Goal: Task Accomplishment & Management: Manage account settings

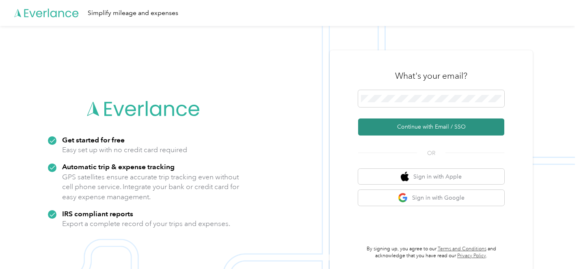
click at [408, 131] on button "Continue with Email / SSO" at bounding box center [431, 127] width 146 height 17
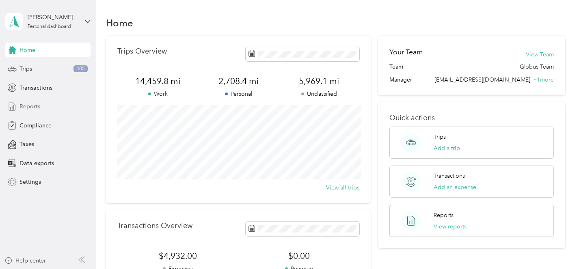
click at [31, 107] on span "Reports" at bounding box center [29, 106] width 21 height 9
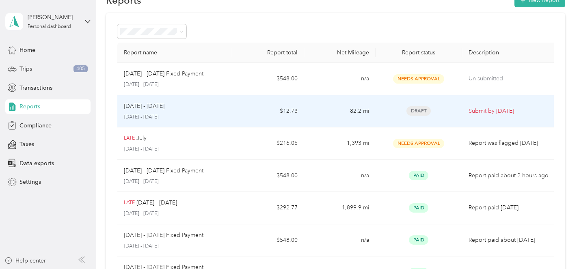
scroll to position [25, 0]
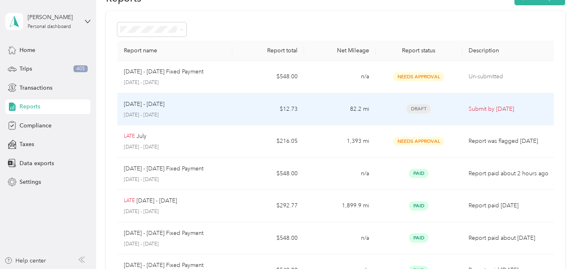
click at [231, 106] on td "[DATE] - [DATE] [DATE] - [DATE]" at bounding box center [174, 109] width 115 height 32
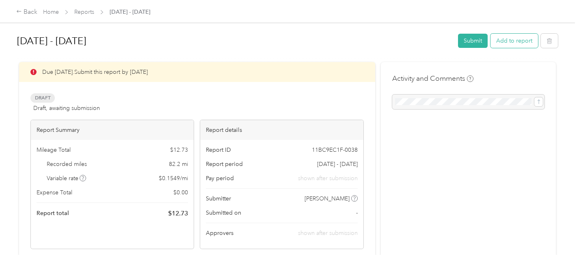
click at [516, 41] on button "Add to report" at bounding box center [513, 41] width 47 height 14
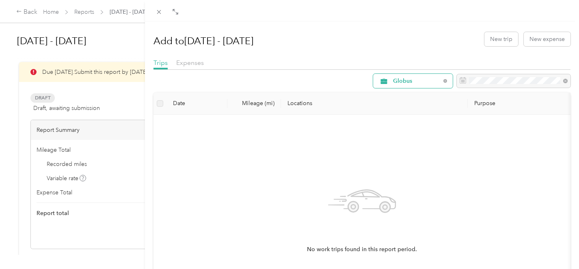
click at [412, 84] on span "Globus" at bounding box center [416, 81] width 47 height 6
click at [405, 111] on span "Unclassified" at bounding box center [420, 110] width 54 height 9
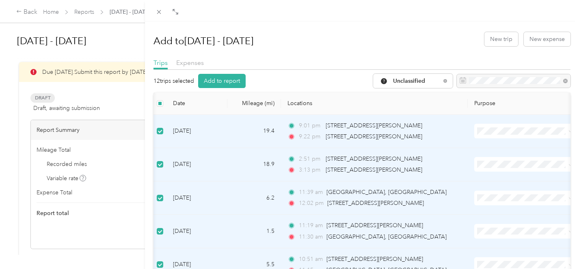
scroll to position [0, 11]
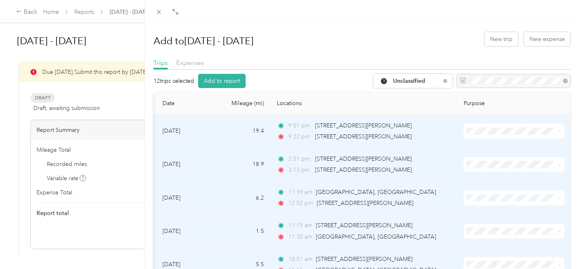
click at [559, 129] on icon at bounding box center [560, 131] width 4 height 4
click at [533, 160] on span "Personal" at bounding box center [520, 160] width 75 height 9
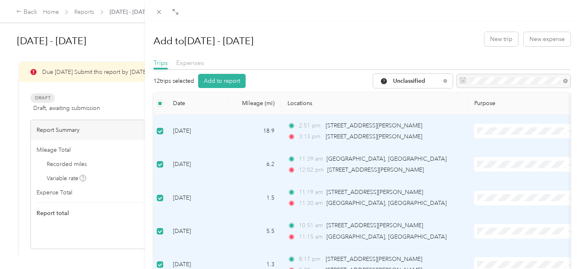
click at [534, 153] on li "Personal" at bounding box center [524, 160] width 101 height 14
click at [516, 160] on span "Personal" at bounding box center [531, 158] width 75 height 9
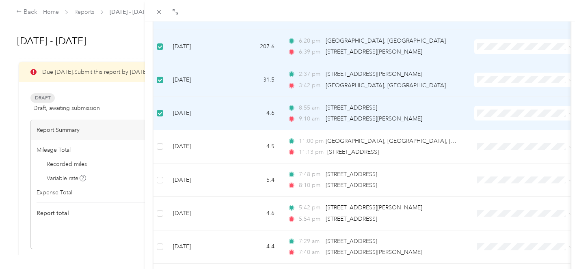
scroll to position [430, 0]
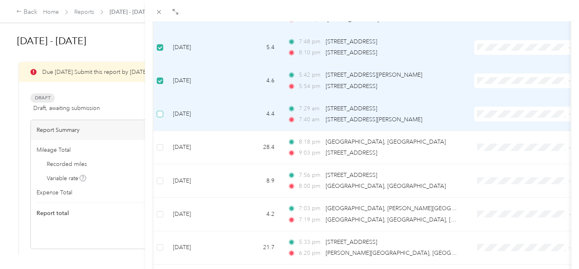
click at [160, 117] on label at bounding box center [160, 114] width 6 height 9
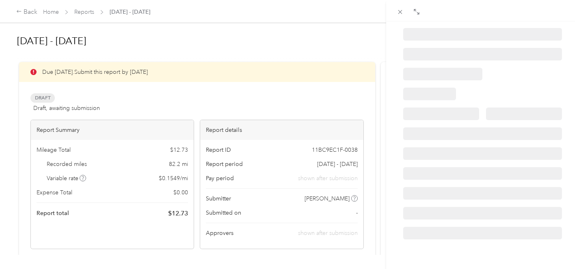
scroll to position [185, 0]
click at [418, 12] on icon at bounding box center [416, 12] width 6 height 6
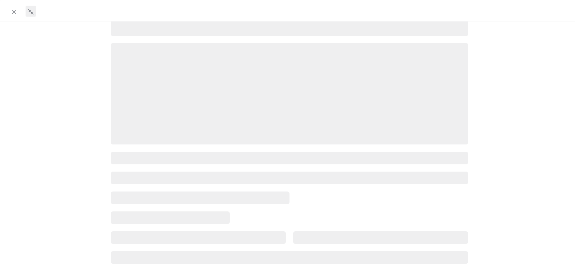
scroll to position [0, 0]
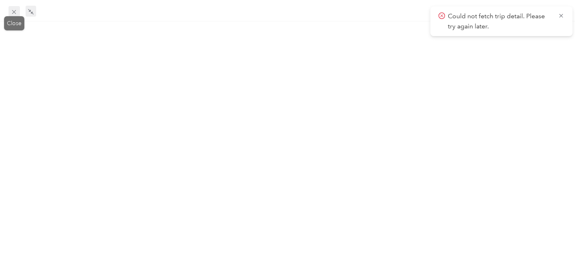
click at [12, 11] on icon at bounding box center [14, 12] width 7 height 7
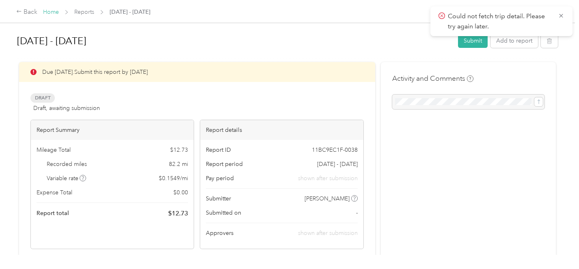
click at [52, 14] on link "Home" at bounding box center [51, 12] width 16 height 7
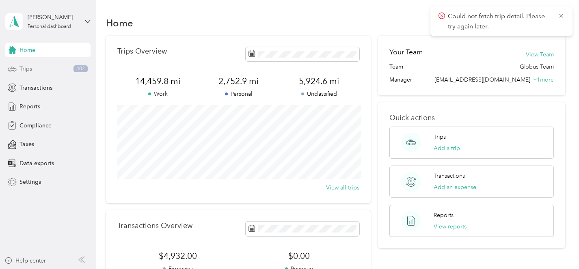
click at [29, 71] on span "Trips" at bounding box center [25, 69] width 13 height 9
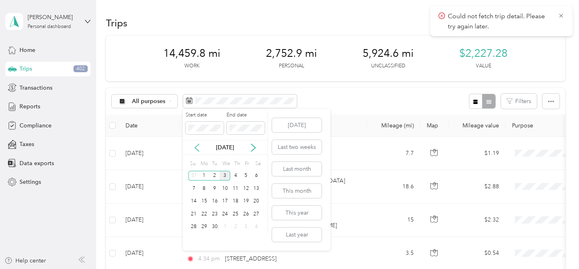
click at [199, 146] on icon at bounding box center [197, 148] width 8 height 8
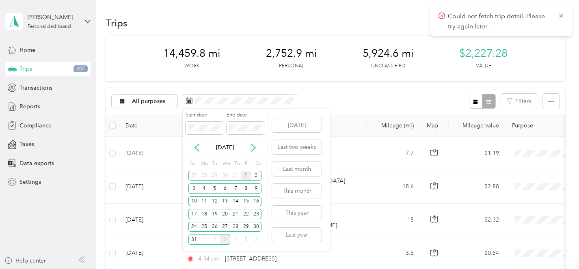
click at [247, 175] on div "1" at bounding box center [246, 176] width 11 height 10
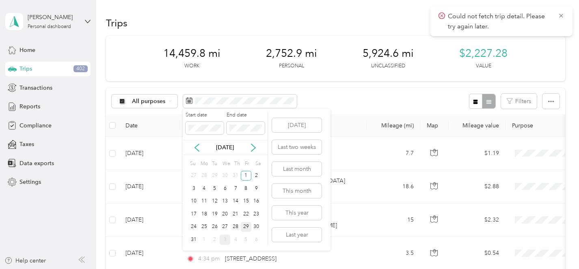
click at [246, 225] on div "29" at bounding box center [246, 227] width 11 height 10
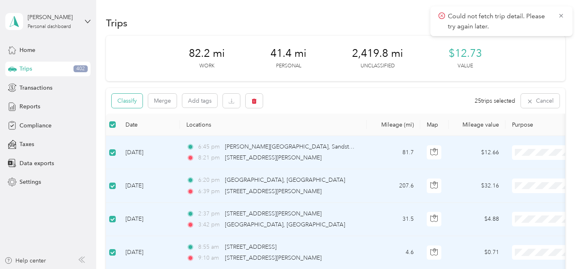
click at [133, 101] on button "Classify" at bounding box center [127, 101] width 31 height 14
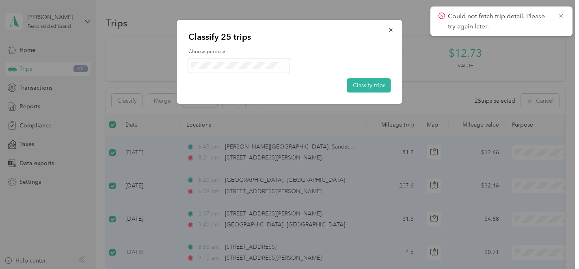
click at [226, 80] on span "Globus" at bounding box center [246, 80] width 76 height 9
click at [367, 86] on button "Classify trips" at bounding box center [369, 85] width 44 height 14
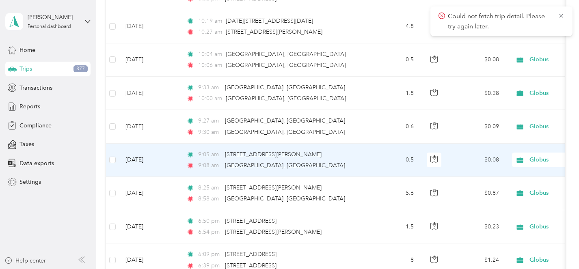
scroll to position [843, 0]
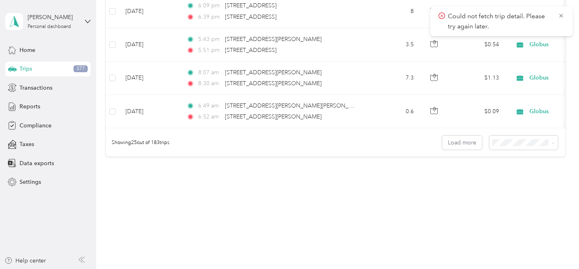
click at [511, 191] on body "Could not fetch trip detail. Please try again later. [PERSON_NAME] Personal das…" at bounding box center [287, 134] width 575 height 269
click at [511, 185] on span "100 per load" at bounding box center [515, 183] width 33 height 7
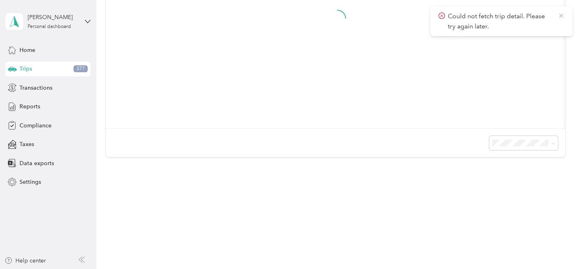
click at [561, 15] on icon at bounding box center [561, 16] width 4 height 4
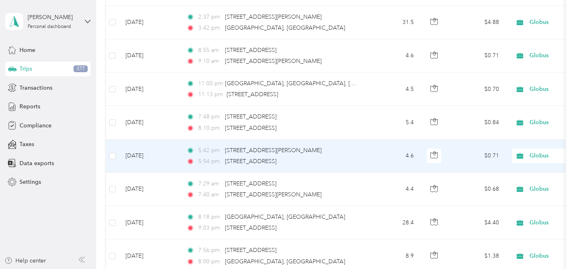
scroll to position [0, 0]
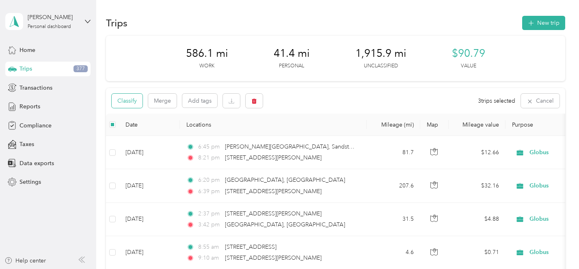
click at [136, 99] on button "Classify" at bounding box center [127, 101] width 31 height 14
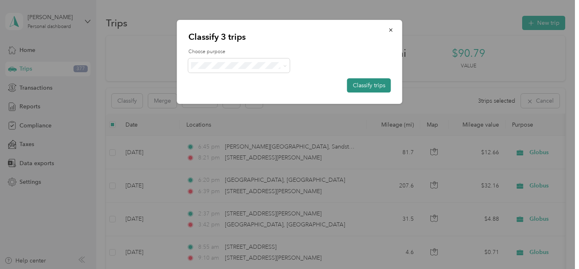
click at [358, 86] on button "Classify trips" at bounding box center [369, 85] width 44 height 14
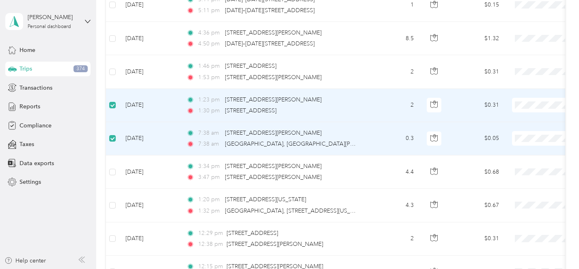
scroll to position [2649, 0]
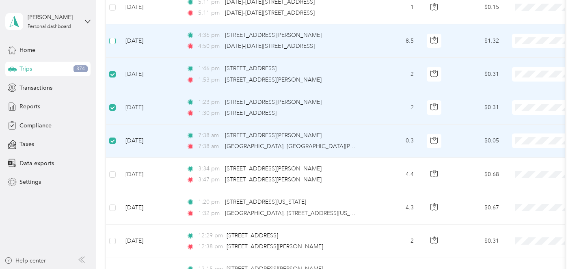
click at [112, 37] on label at bounding box center [112, 41] width 6 height 9
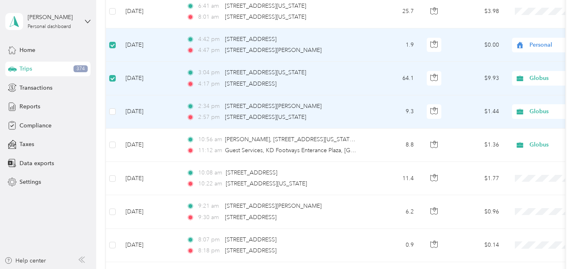
scroll to position [3179, 0]
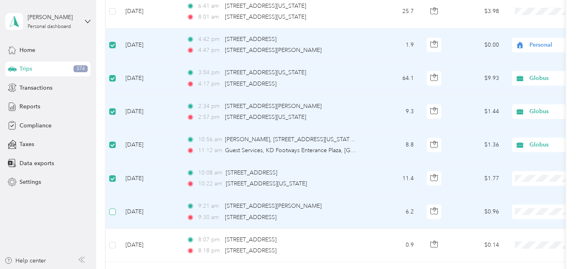
click at [114, 215] on label at bounding box center [112, 211] width 6 height 9
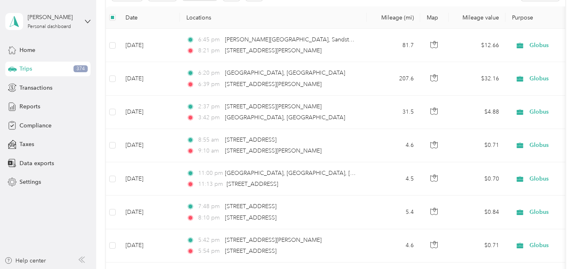
scroll to position [0, 0]
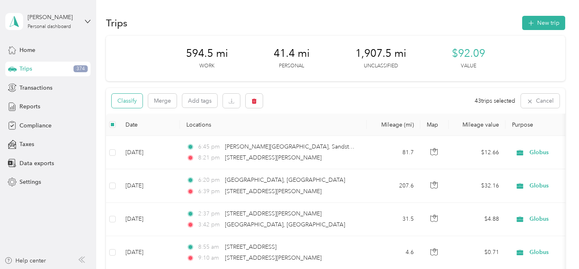
click at [132, 102] on button "Classify" at bounding box center [127, 101] width 31 height 14
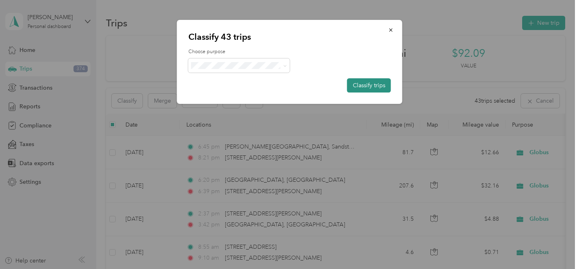
click at [356, 85] on button "Classify trips" at bounding box center [369, 85] width 44 height 14
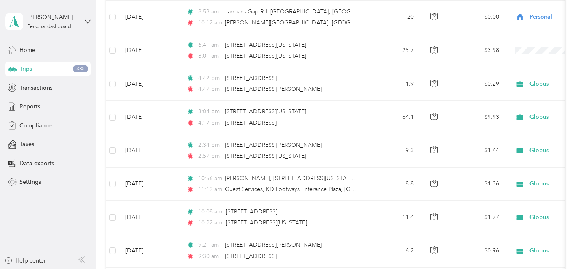
scroll to position [3347, 0]
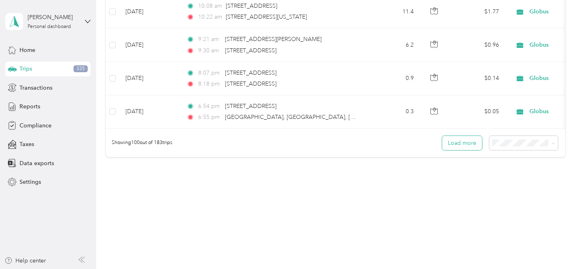
click at [470, 144] on button "Load more" at bounding box center [462, 143] width 40 height 14
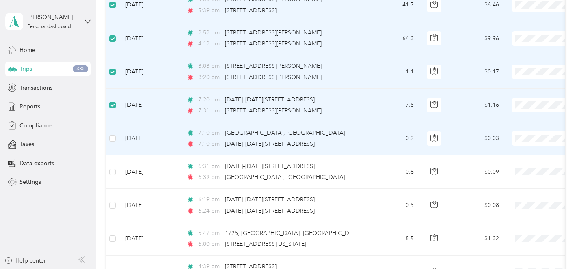
scroll to position [5328, 0]
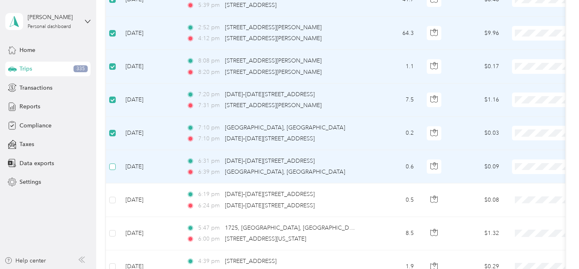
click at [111, 170] on label at bounding box center [112, 166] width 6 height 9
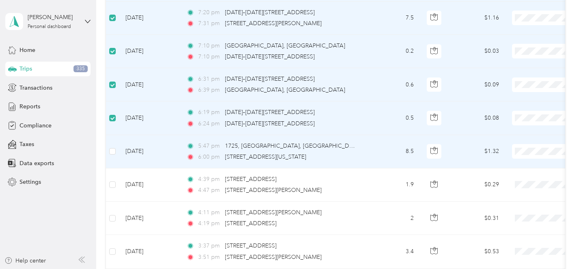
scroll to position [5417, 0]
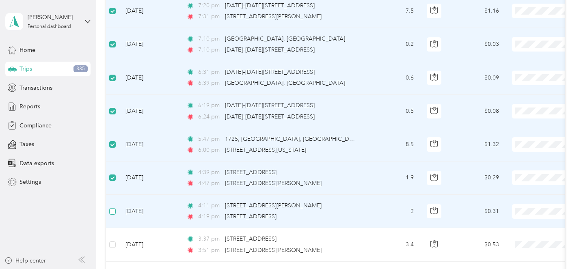
click at [113, 214] on label at bounding box center [112, 211] width 6 height 9
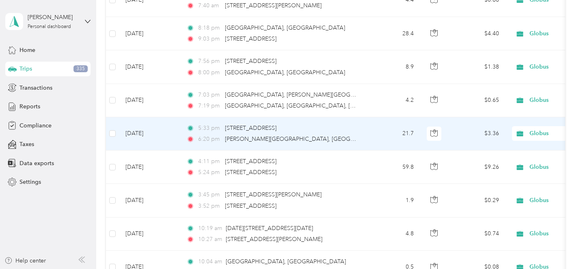
scroll to position [0, 0]
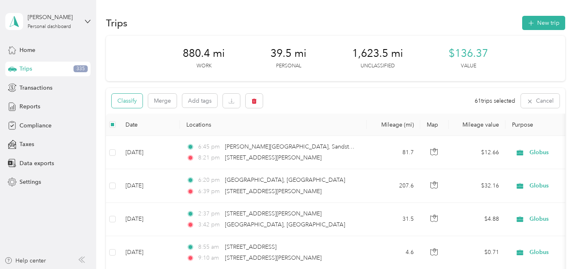
click at [136, 99] on button "Classify" at bounding box center [127, 101] width 31 height 14
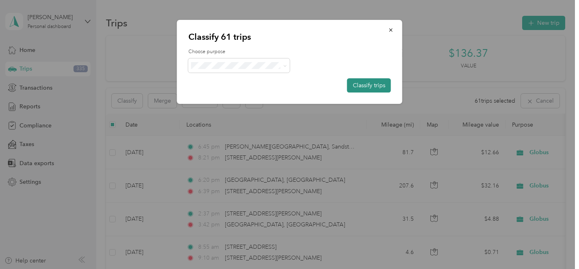
click at [364, 83] on button "Classify trips" at bounding box center [369, 85] width 44 height 14
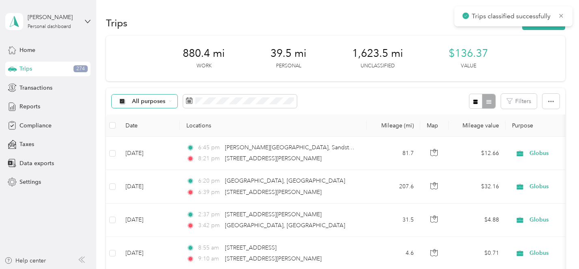
click at [151, 102] on span "All purposes" at bounding box center [149, 102] width 34 height 6
click at [142, 129] on span "Unclassified" at bounding box center [151, 130] width 39 height 9
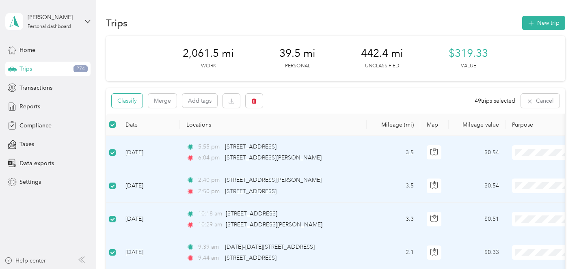
click at [133, 103] on button "Classify" at bounding box center [127, 101] width 31 height 14
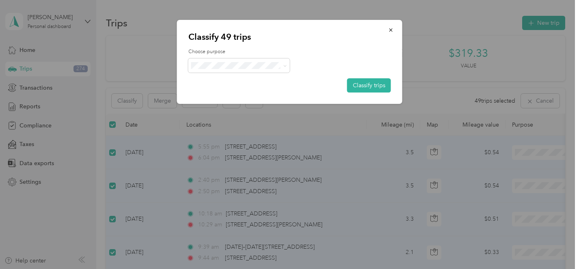
click at [222, 96] on li "Personal" at bounding box center [238, 94] width 101 height 14
click at [375, 86] on button "Classify trips" at bounding box center [369, 85] width 44 height 14
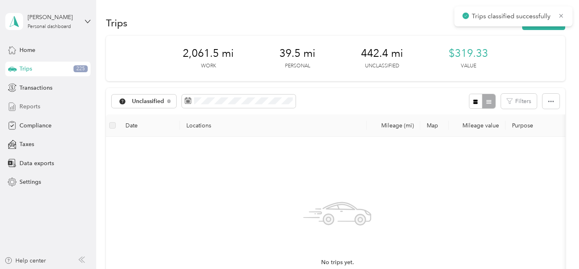
click at [50, 107] on div "Reports" at bounding box center [47, 106] width 85 height 15
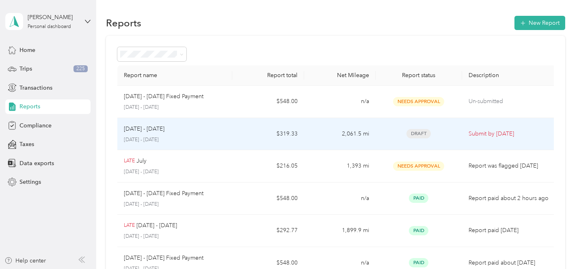
click at [181, 132] on div "[DATE] - [DATE]" at bounding box center [175, 129] width 102 height 9
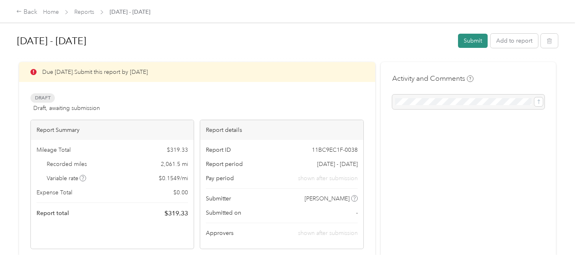
click at [478, 41] on button "Submit" at bounding box center [473, 41] width 30 height 14
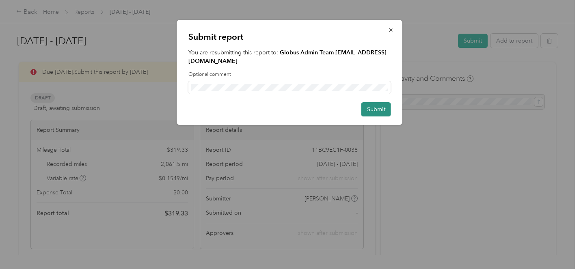
click at [378, 105] on button "Submit" at bounding box center [376, 109] width 30 height 14
